Goal: Navigation & Orientation: Find specific page/section

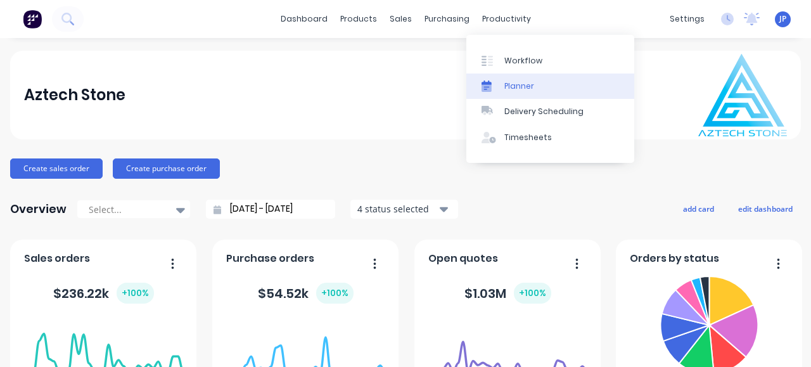
click at [522, 87] on div "Planner" at bounding box center [520, 86] width 30 height 11
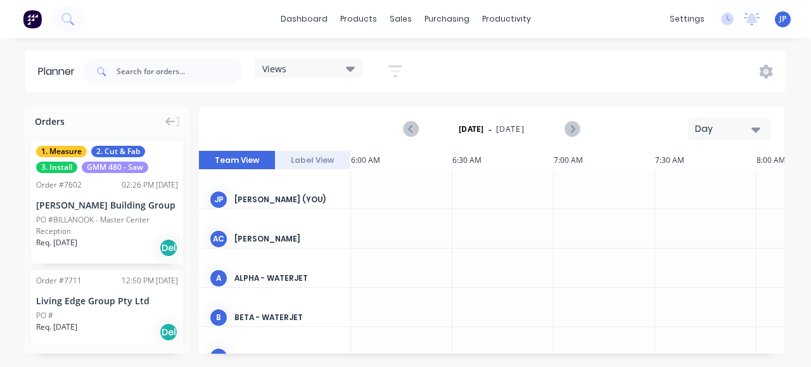
scroll to position [0, 204]
click at [354, 71] on icon at bounding box center [350, 68] width 9 height 14
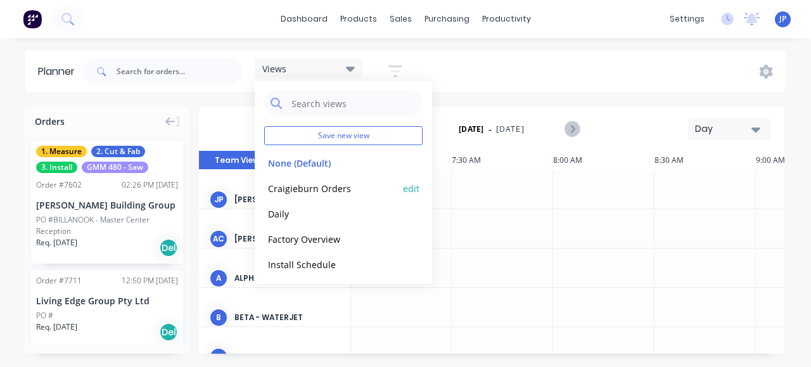
click at [326, 188] on button "Craigieburn Orders" at bounding box center [331, 188] width 135 height 15
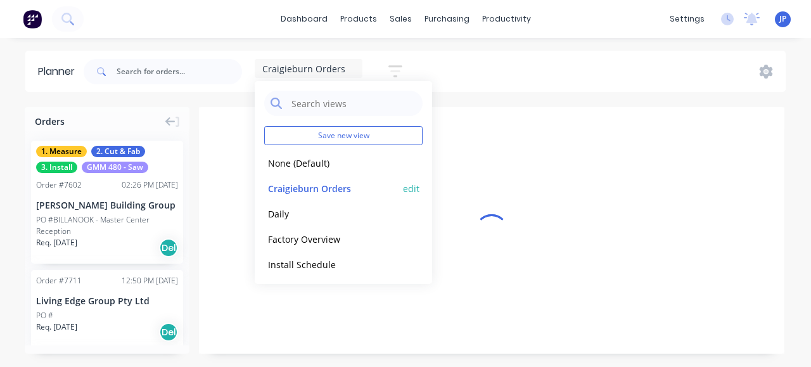
scroll to position [0, 1]
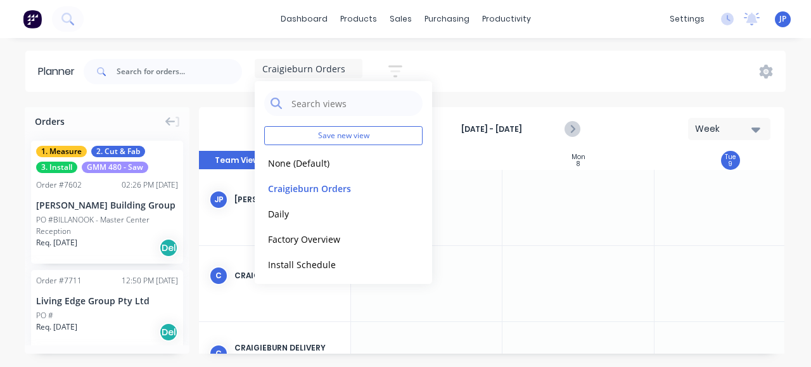
click at [538, 68] on div "Craigieburn Orders Save new view None (Default) edit Craigieburn Orders edit Da…" at bounding box center [433, 72] width 705 height 38
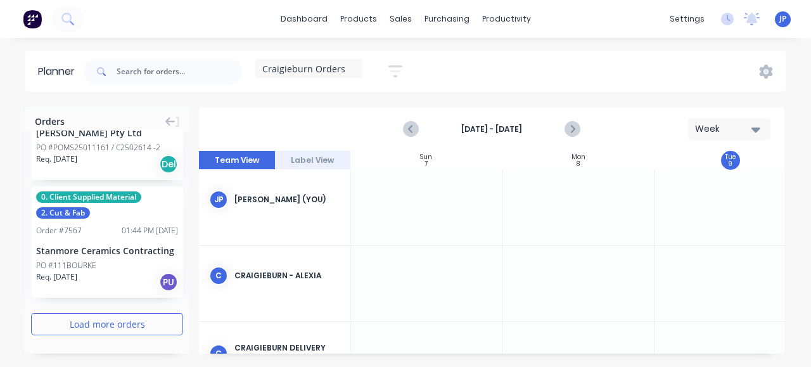
scroll to position [2289, 0]
click at [103, 326] on button "Load more orders" at bounding box center [107, 324] width 152 height 22
click at [108, 320] on button "Load more orders" at bounding box center [107, 324] width 152 height 22
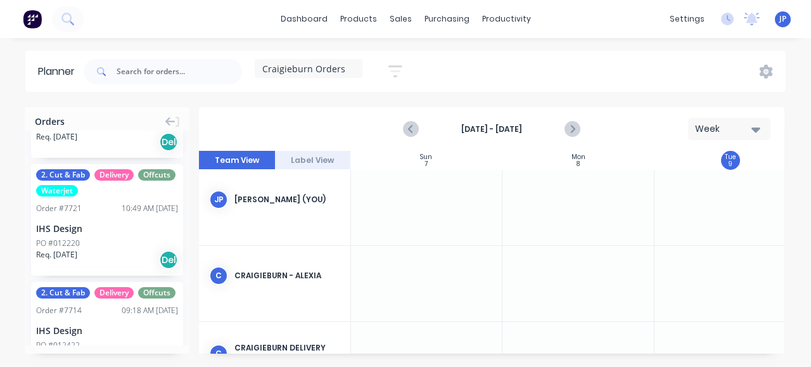
scroll to position [0, 0]
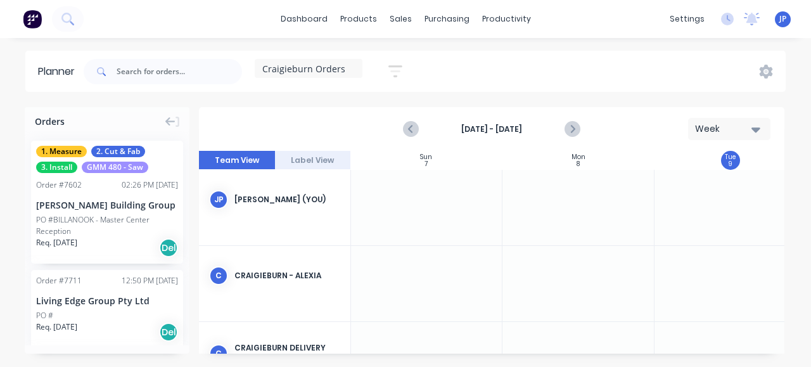
click at [248, 197] on div "[PERSON_NAME] (You)" at bounding box center [288, 199] width 106 height 11
click at [328, 160] on button "Label View" at bounding box center [313, 160] width 76 height 19
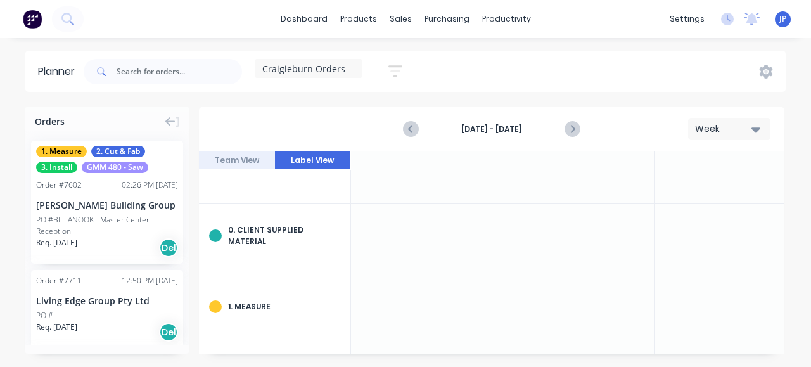
scroll to position [127, 1]
click at [250, 158] on button "Team View" at bounding box center [237, 160] width 76 height 19
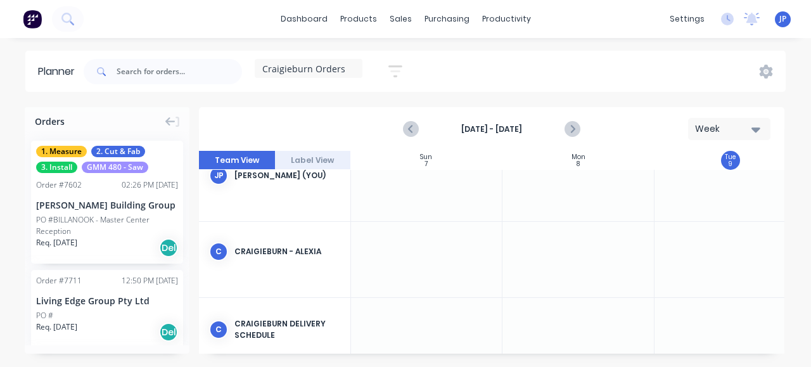
scroll to position [0, 1]
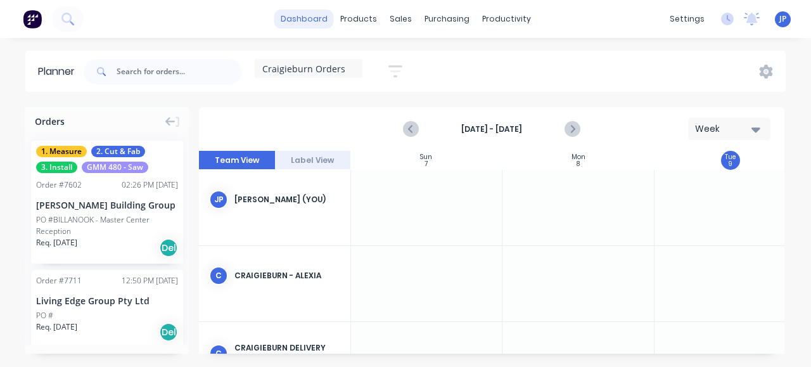
click at [313, 20] on link "dashboard" at bounding box center [305, 19] width 60 height 19
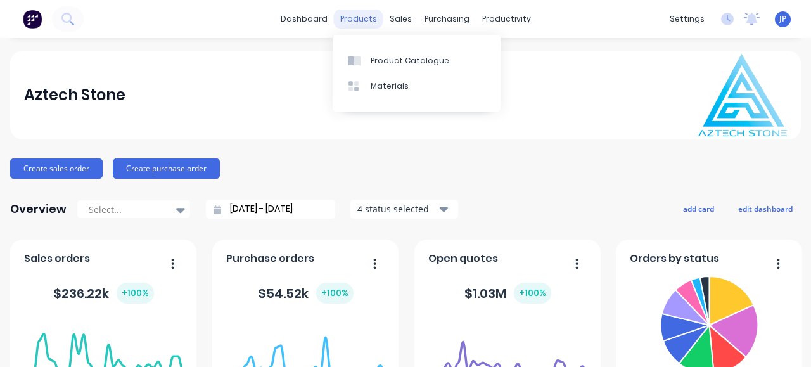
click at [360, 21] on div "products" at bounding box center [358, 19] width 49 height 19
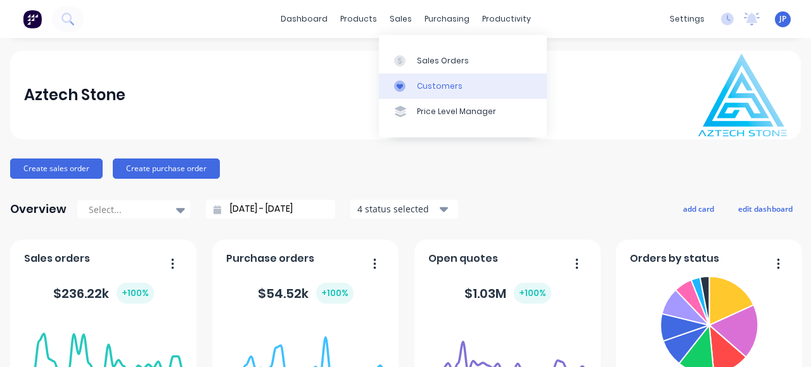
click at [447, 86] on div "Customers" at bounding box center [440, 86] width 46 height 11
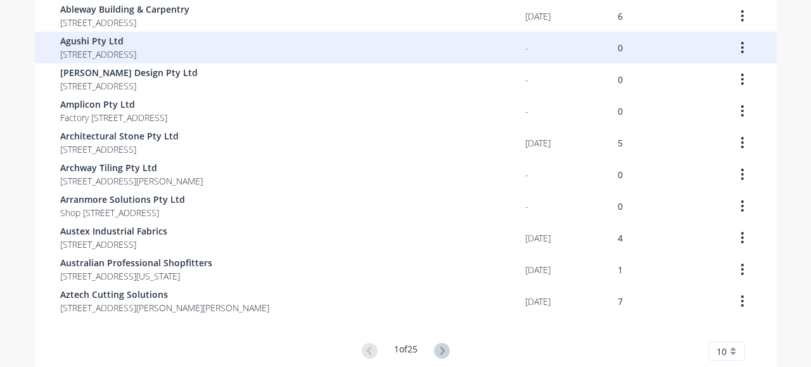
scroll to position [184, 0]
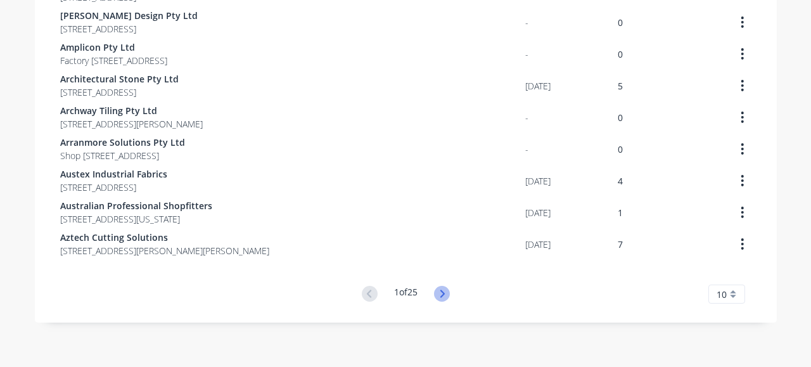
click at [441, 292] on icon at bounding box center [442, 294] width 16 height 16
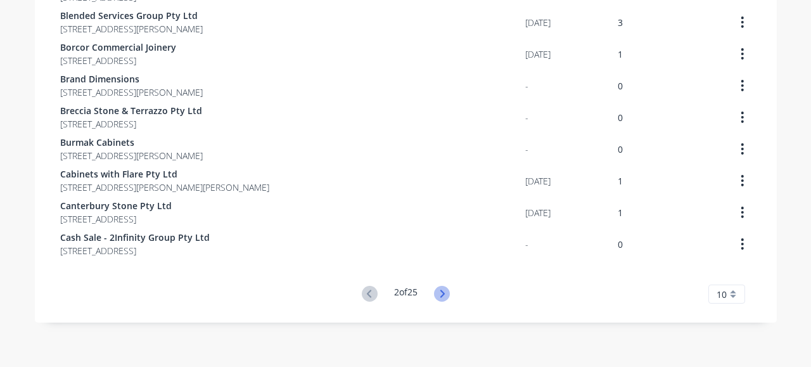
click at [441, 292] on icon at bounding box center [442, 294] width 16 height 16
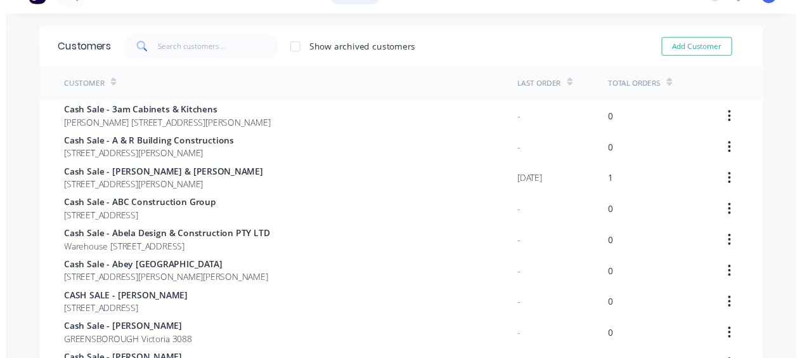
scroll to position [0, 0]
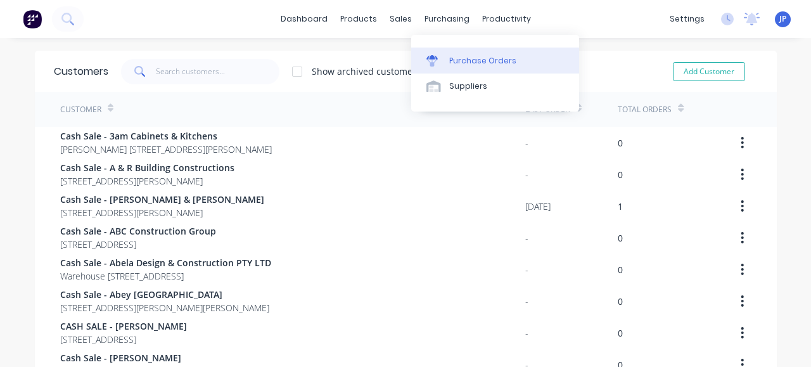
click at [480, 58] on div "Purchase Orders" at bounding box center [482, 60] width 67 height 11
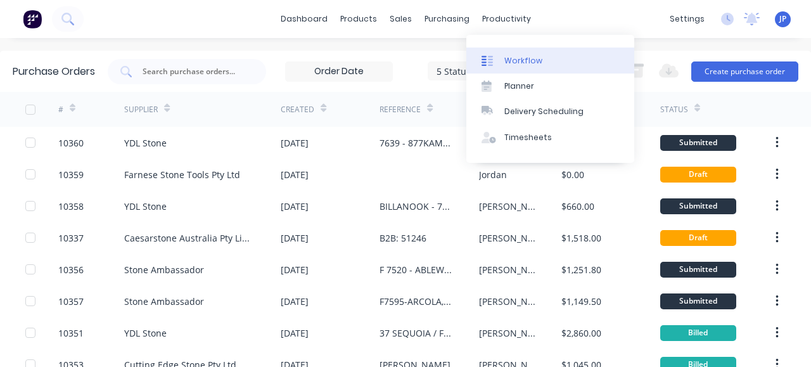
click at [521, 63] on div "Workflow" at bounding box center [524, 60] width 38 height 11
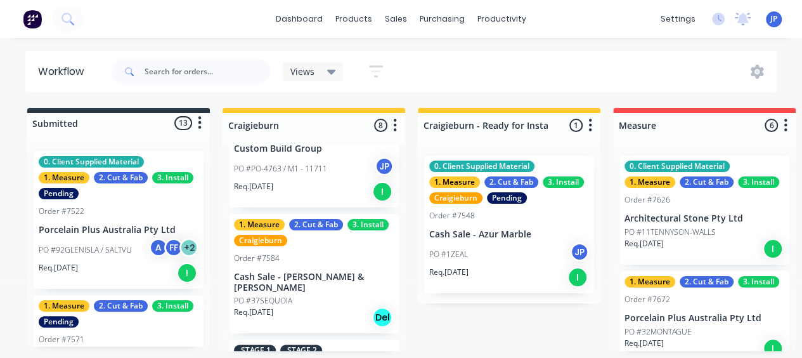
scroll to position [127, 0]
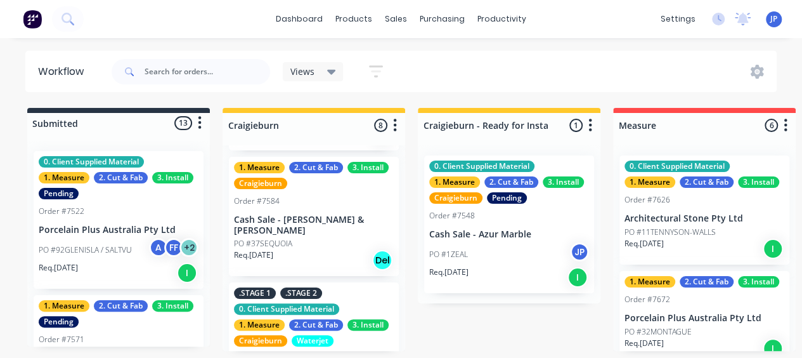
click at [308, 216] on p "Cash Sale - [PERSON_NAME] & [PERSON_NAME]" at bounding box center [314, 225] width 160 height 22
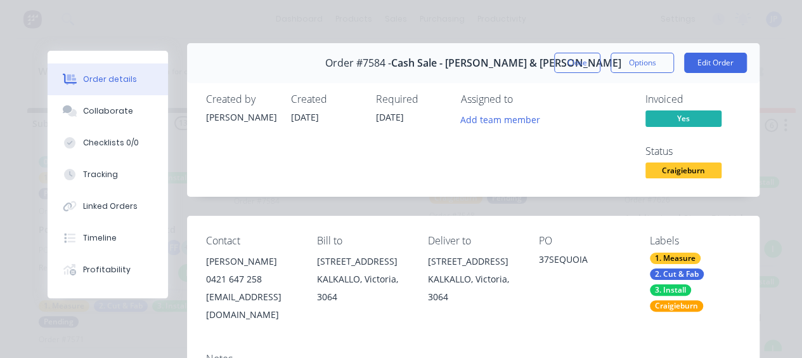
scroll to position [0, 0]
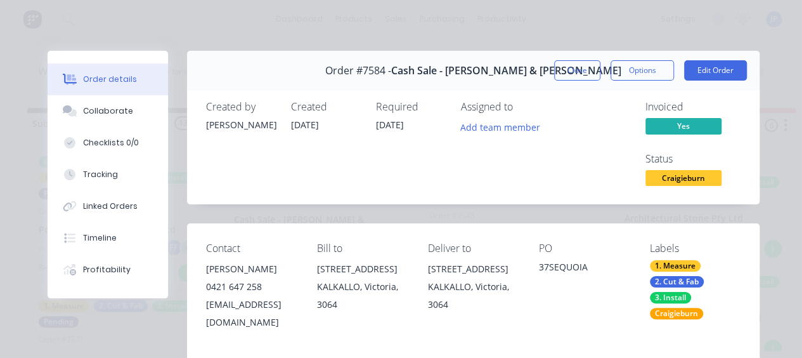
click at [391, 69] on span "Order #7584 -" at bounding box center [358, 71] width 66 height 12
copy span "7584"
